Goal: Check status

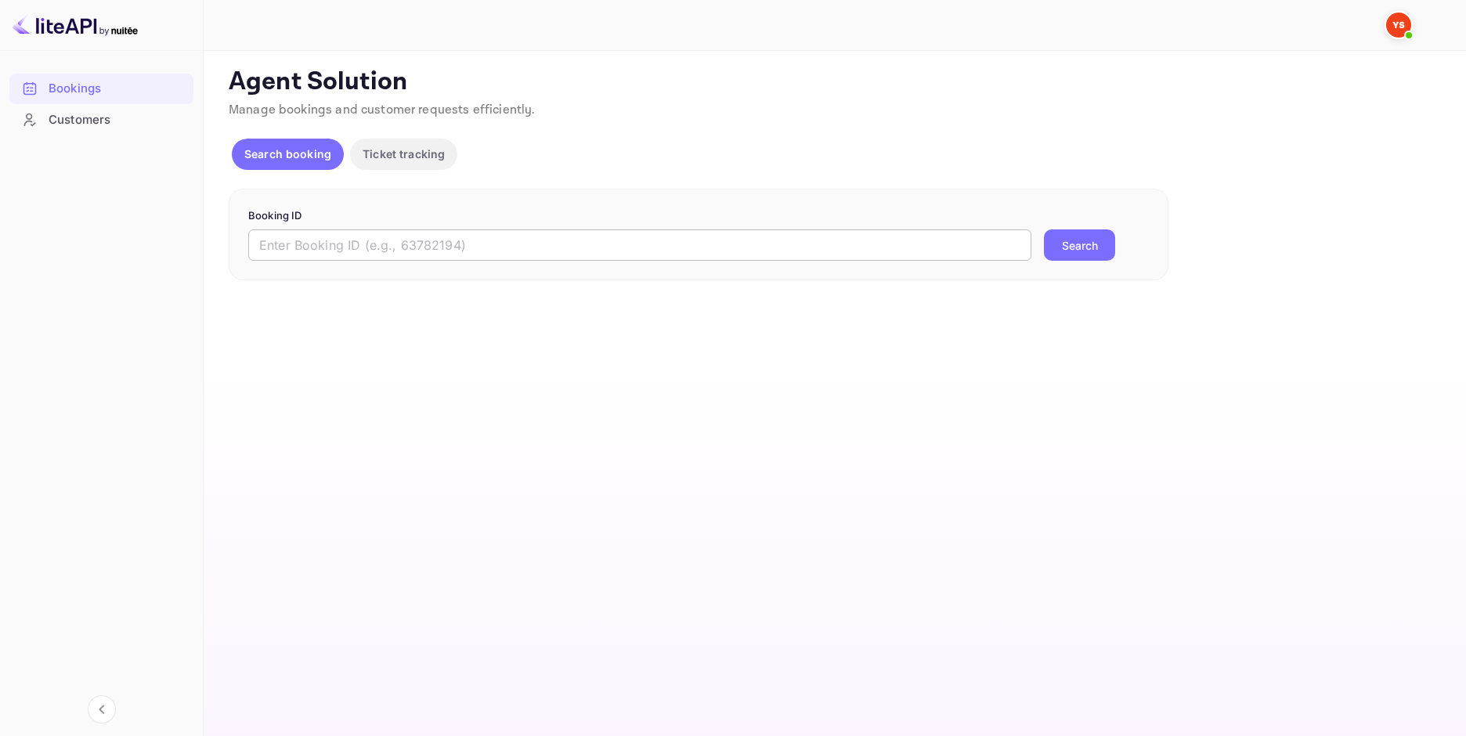
click at [468, 241] on input "text" at bounding box center [639, 244] width 783 height 31
paste input "8652328"
type input "8652328"
click at [1075, 254] on button "Search" at bounding box center [1079, 244] width 71 height 31
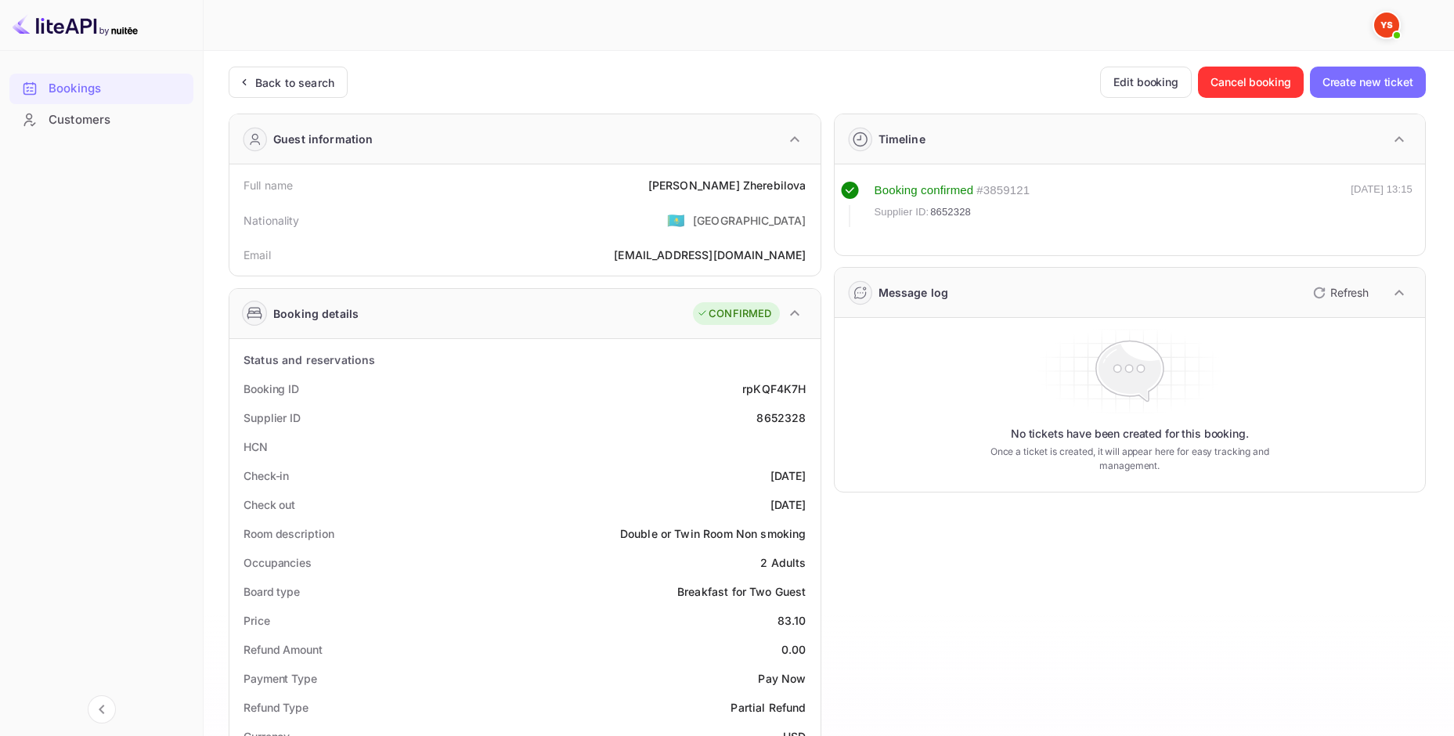
click at [760, 185] on div "[PERSON_NAME]" at bounding box center [727, 185] width 158 height 16
copy div "[PERSON_NAME]"
click at [790, 610] on div "Price 83.10" at bounding box center [525, 620] width 579 height 29
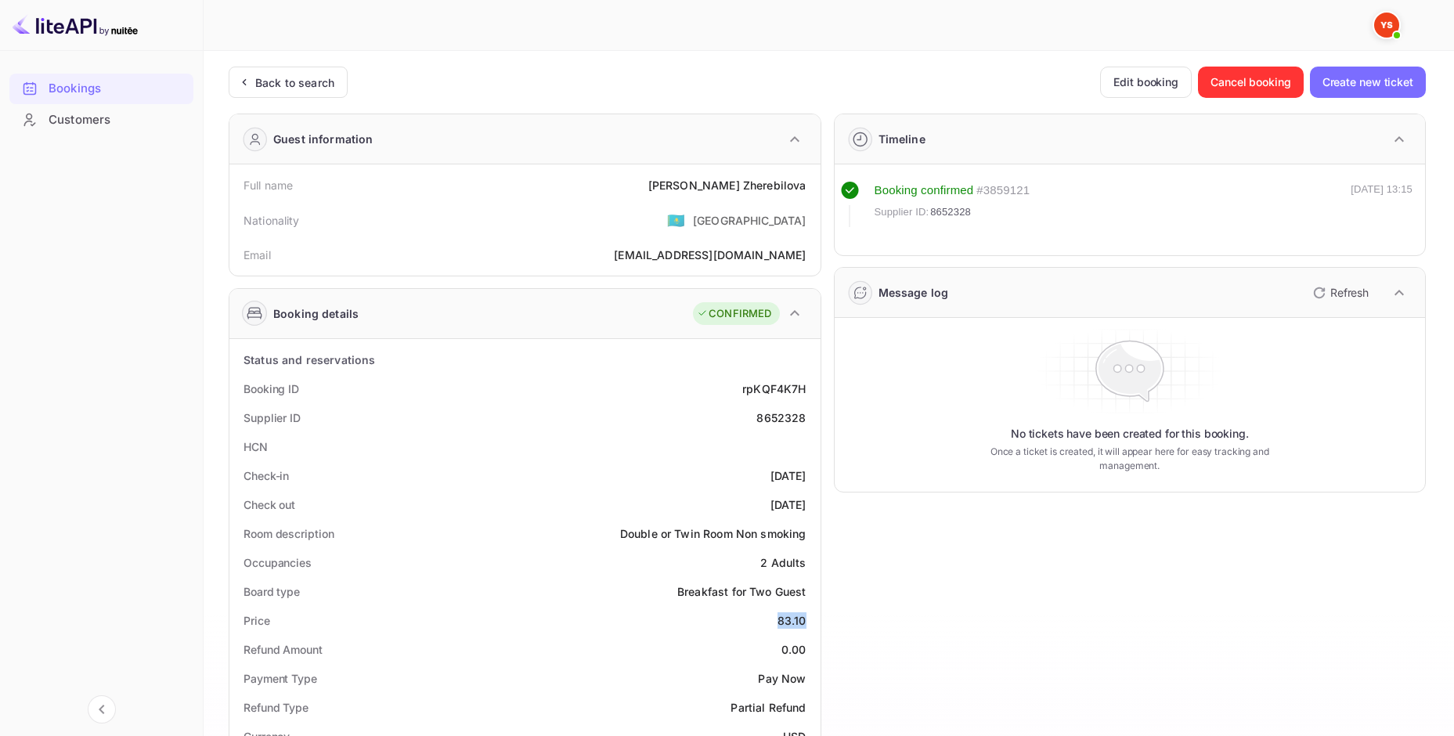
click at [790, 610] on div "Price 83.10" at bounding box center [525, 620] width 579 height 29
copy div "83.10"
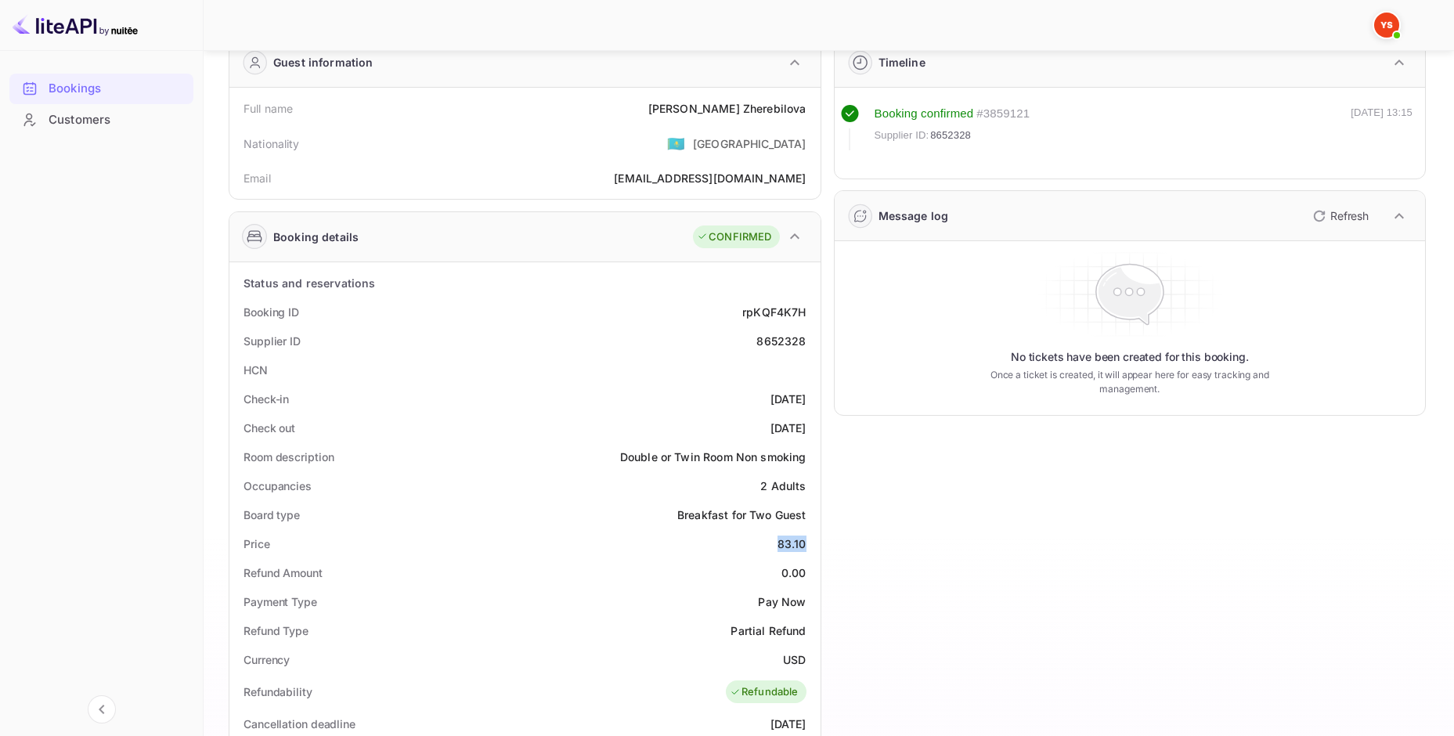
scroll to position [157, 0]
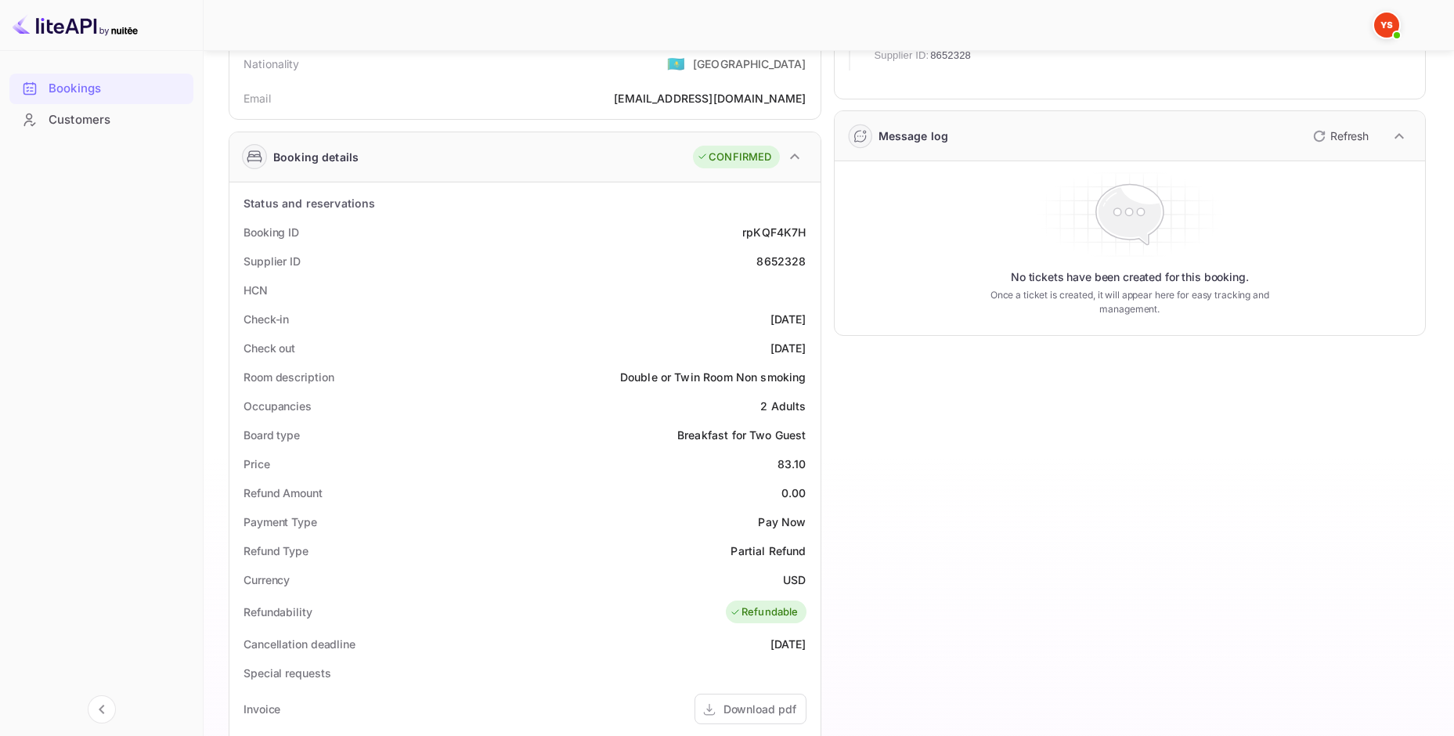
click at [786, 574] on div "USD" at bounding box center [794, 580] width 23 height 16
copy div "USD"
